Goal: Find specific page/section: Find specific page/section

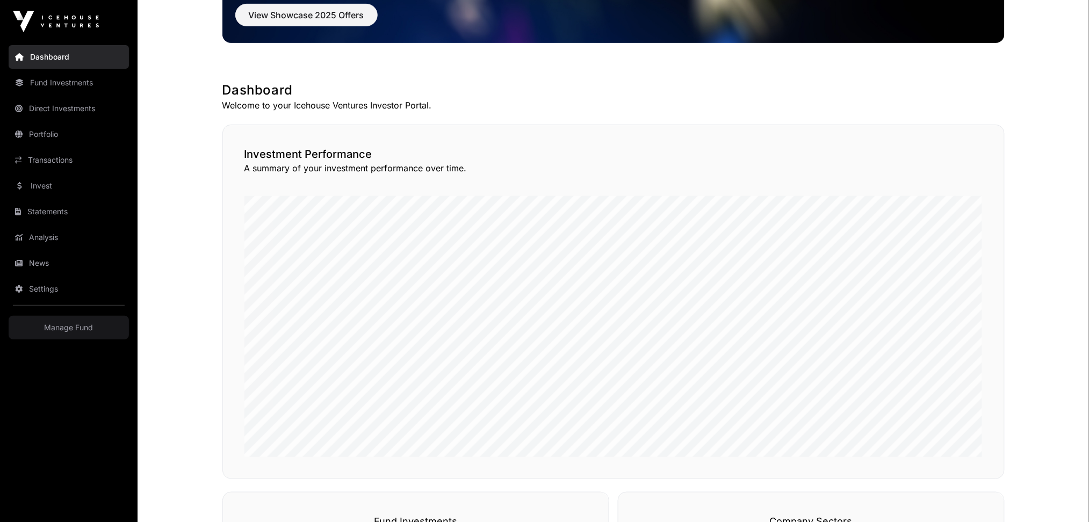
scroll to position [143, 0]
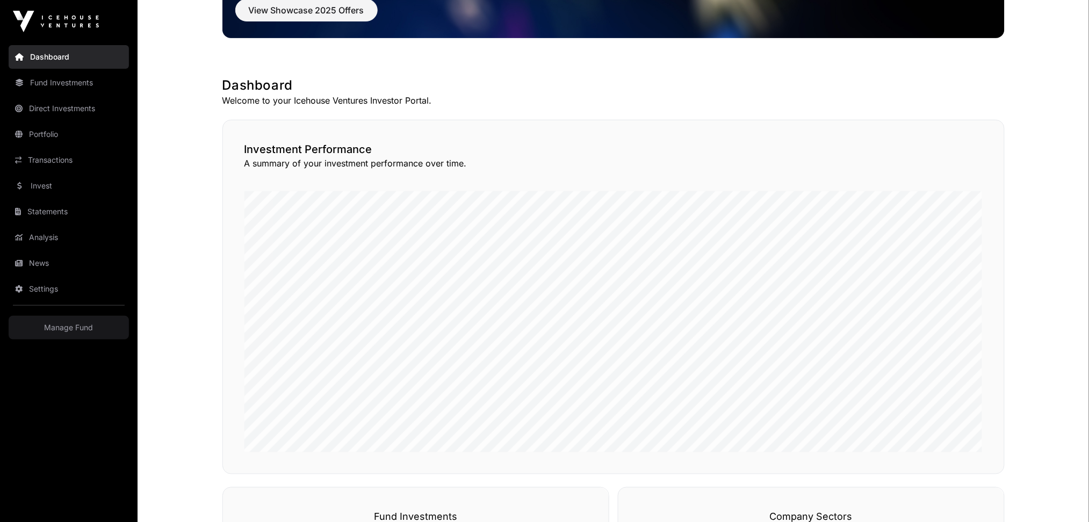
click at [70, 107] on link "Direct Investments" at bounding box center [69, 109] width 120 height 24
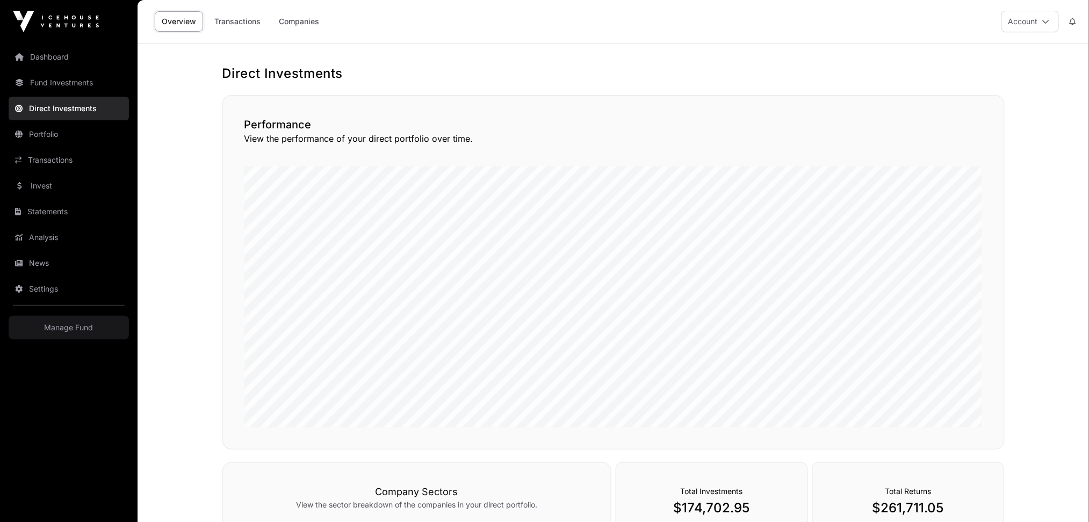
click at [308, 21] on link "Companies" at bounding box center [299, 21] width 54 height 20
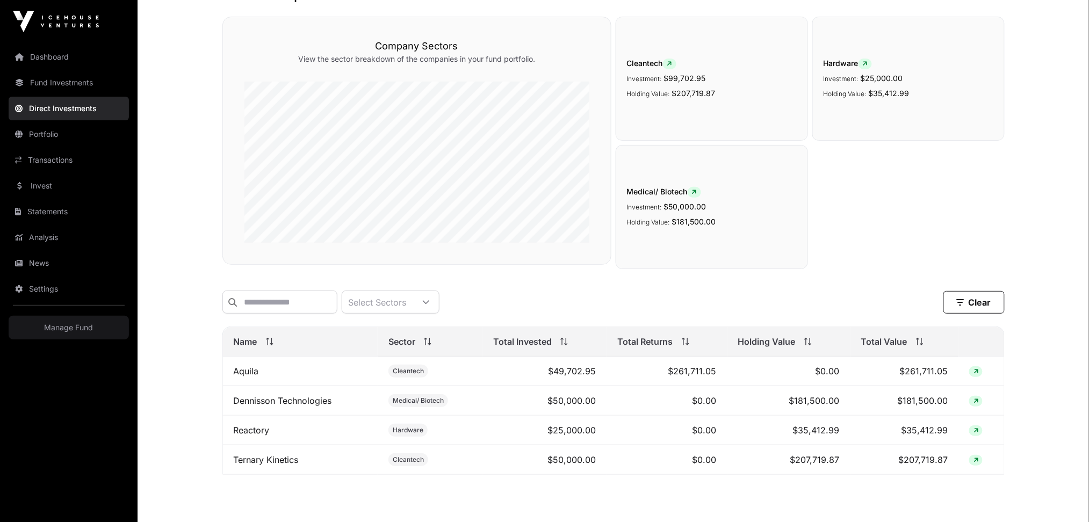
scroll to position [132, 0]
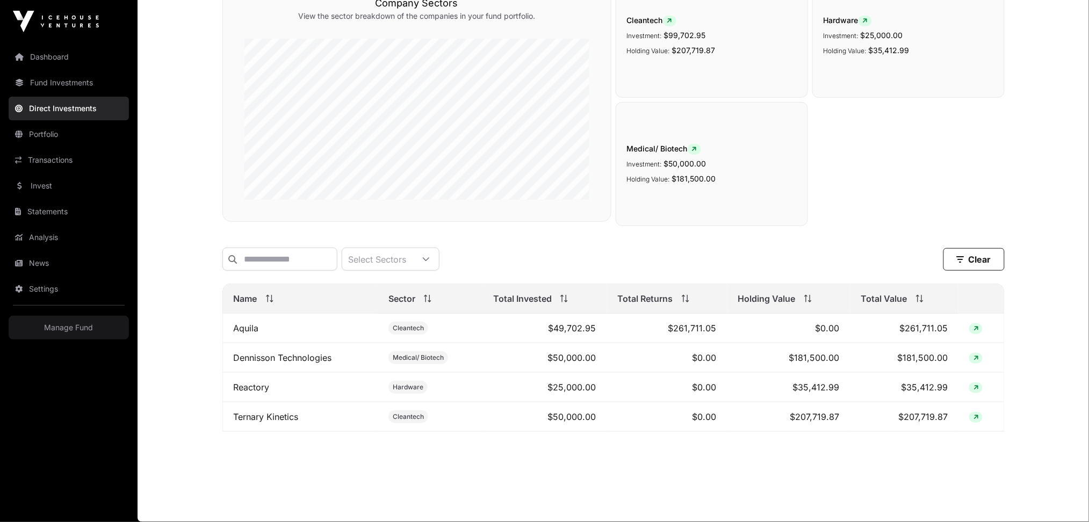
click at [324, 358] on link "Dennisson Technologies" at bounding box center [283, 358] width 98 height 11
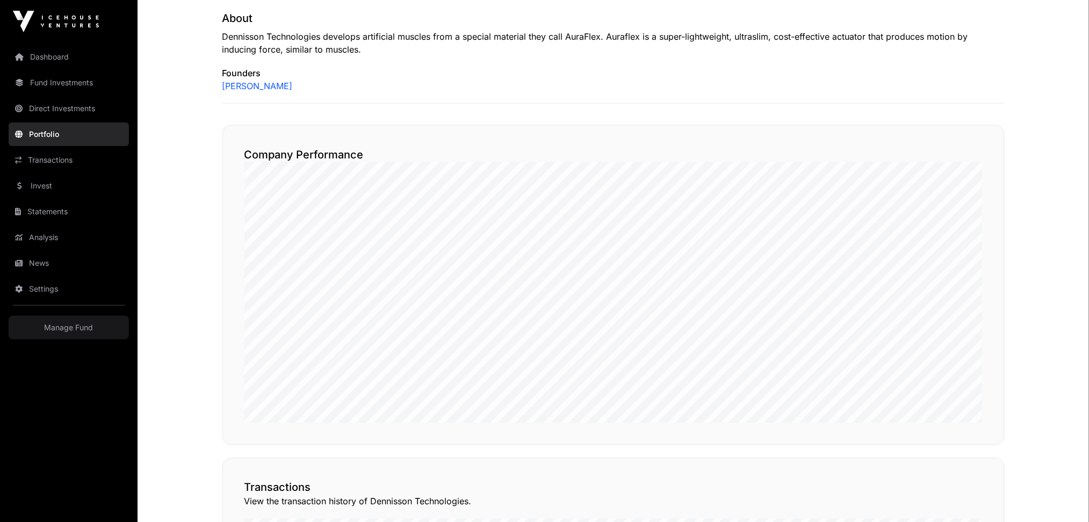
scroll to position [501, 0]
